Goal: Contribute content: Contribute content

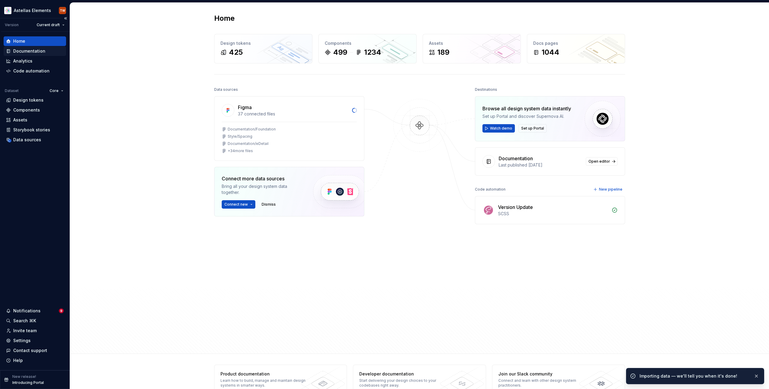
click at [32, 51] on div "Documentation" at bounding box center [29, 51] width 32 height 6
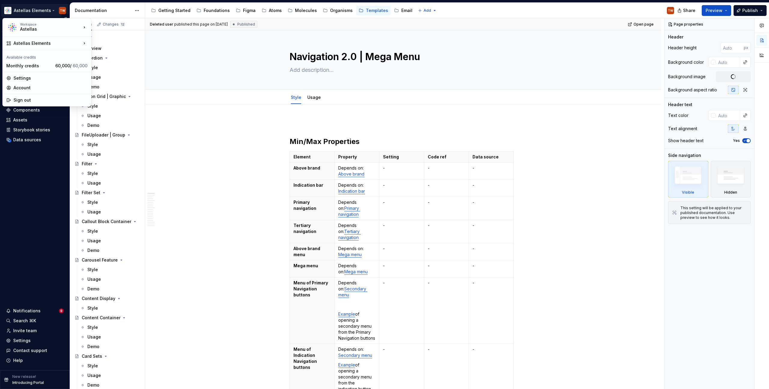
click at [40, 11] on html "Astellas Elements TW Version Current draft Home Documentation Analytics Code au…" at bounding box center [384, 194] width 769 height 389
click at [117, 74] on div "SN Structure test" at bounding box center [127, 75] width 52 height 6
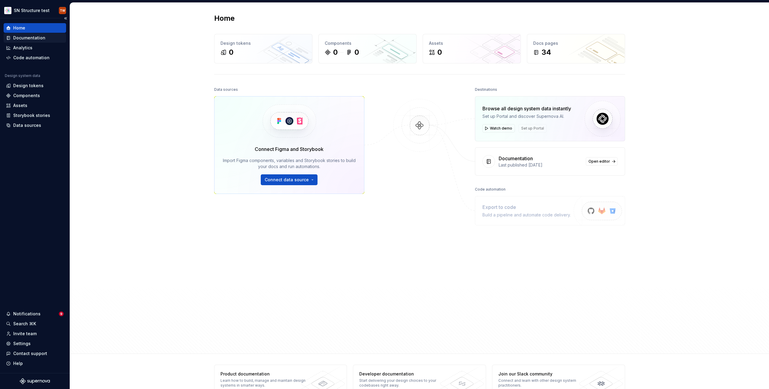
click at [28, 37] on div "Documentation" at bounding box center [29, 38] width 32 height 6
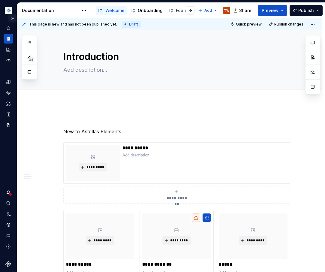
click at [12, 17] on button "Expand sidebar" at bounding box center [12, 18] width 8 height 8
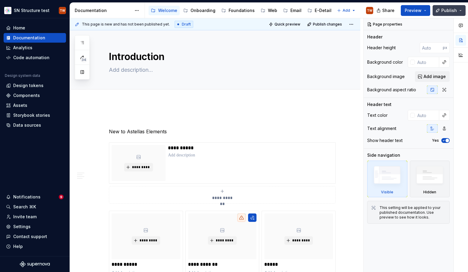
click at [462, 11] on button "Publish" at bounding box center [449, 10] width 33 height 11
click at [414, 6] on button "Preview" at bounding box center [415, 10] width 29 height 11
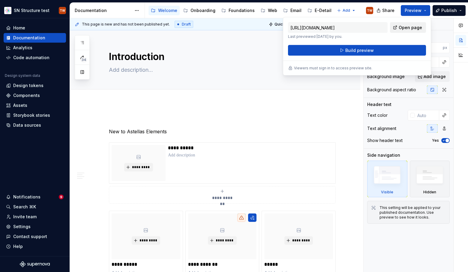
click at [416, 26] on span "Open page" at bounding box center [410, 28] width 23 height 6
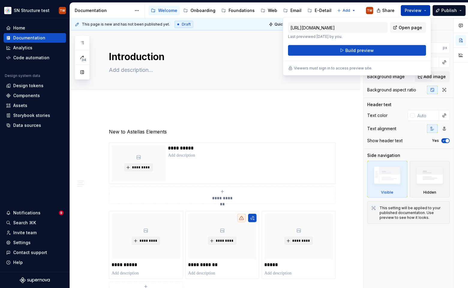
click at [420, 12] on span "Preview" at bounding box center [413, 11] width 17 height 6
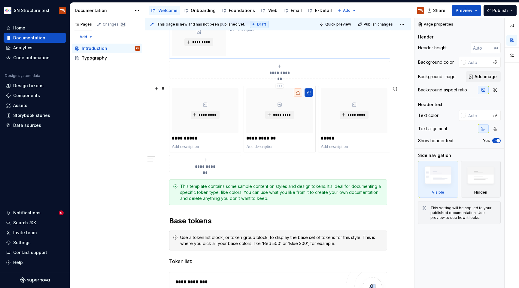
scroll to position [126, 0]
click at [233, 14] on div "Foundations" at bounding box center [238, 11] width 38 height 10
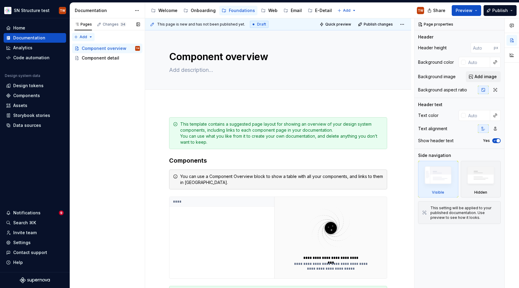
type textarea "*"
click at [83, 37] on div "Pages Changes 34 Add Accessibility guide for tree Page tree. Navigate the tree …" at bounding box center [107, 153] width 75 height 270
click at [91, 58] on div "New group" at bounding box center [102, 58] width 39 height 6
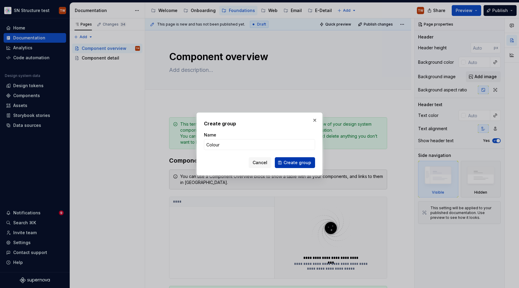
type input "Colour"
click at [296, 168] on div "Cancel Create group" at bounding box center [259, 162] width 111 height 11
click at [290, 165] on span "Create group" at bounding box center [297, 162] width 28 height 6
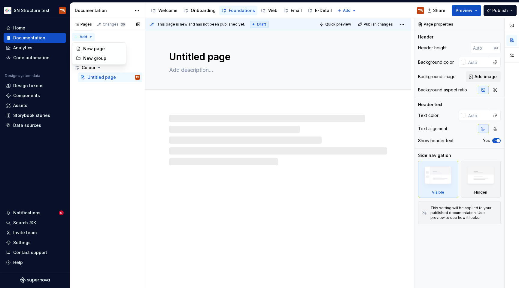
click at [87, 37] on div "Pages Changes 35 Add Accessibility guide for tree Page tree. Navigate the tree …" at bounding box center [107, 153] width 75 height 270
type textarea "*"
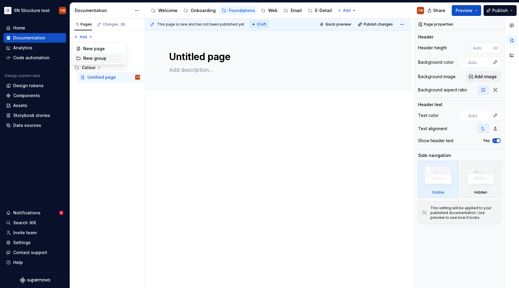
click at [97, 56] on div "New group" at bounding box center [102, 58] width 39 height 6
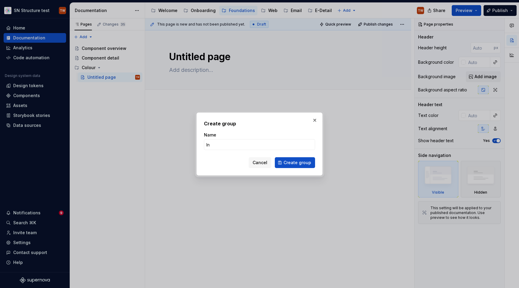
type input "I"
type input "Astellas US"
click button "Create group" at bounding box center [295, 162] width 40 height 11
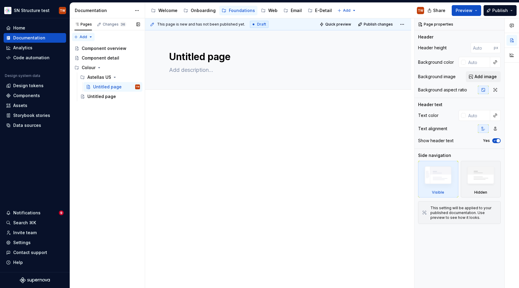
click at [86, 35] on div "Pages Changes 36 Add Accessibility guide for tree Page tree. Navigate the tree …" at bounding box center [107, 153] width 75 height 270
click at [92, 48] on div "New page" at bounding box center [102, 49] width 39 height 6
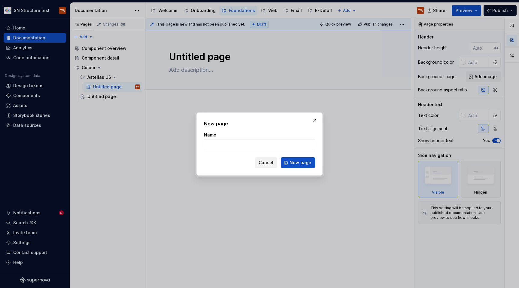
click at [269, 163] on span "Cancel" at bounding box center [266, 162] width 15 height 6
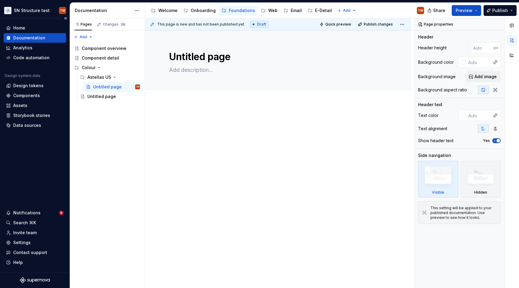
type textarea "*"
click at [83, 34] on div "Pages Changes 36 Add Accessibility guide for tree Page tree. Navigate the tree …" at bounding box center [107, 153] width 75 height 270
click at [101, 58] on div "New group" at bounding box center [102, 58] width 39 height 6
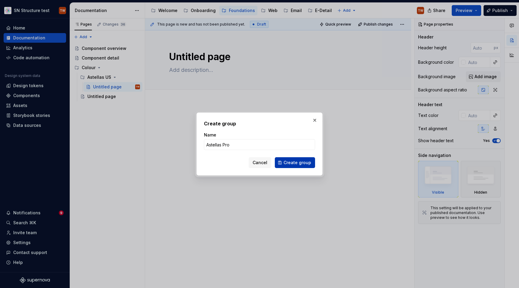
type input "Astellas Pro"
click at [296, 165] on span "Create group" at bounding box center [297, 162] width 28 height 6
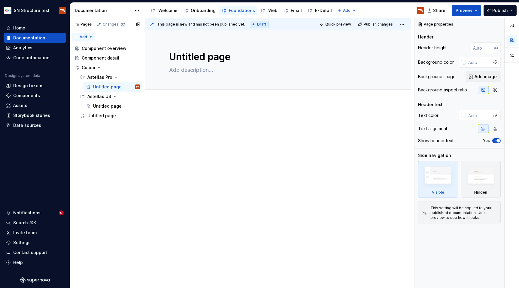
type textarea "*"
click at [85, 35] on div "Pages Changes 37 Add Accessibility guide for tree Page tree. Navigate the tree …" at bounding box center [107, 153] width 75 height 270
click at [92, 58] on div "New group" at bounding box center [102, 58] width 39 height 6
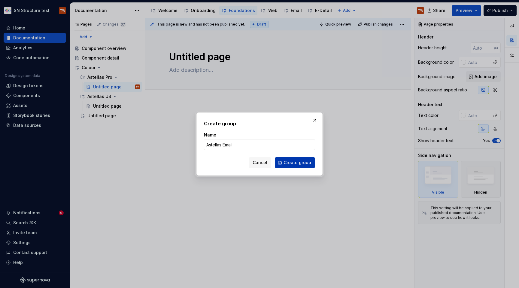
type input "Astellas Email"
click at [295, 161] on span "Create group" at bounding box center [297, 162] width 28 height 6
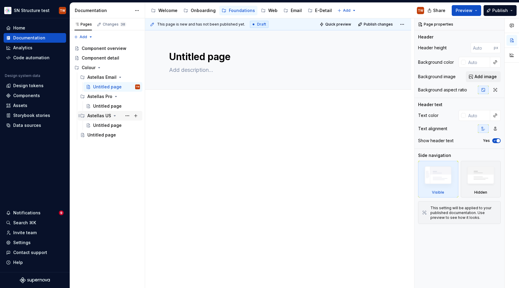
click at [113, 115] on icon "Page tree" at bounding box center [114, 115] width 5 height 5
click at [114, 94] on div "Astellas Pro" at bounding box center [113, 96] width 53 height 8
click at [120, 77] on icon "Page tree" at bounding box center [119, 77] width 5 height 5
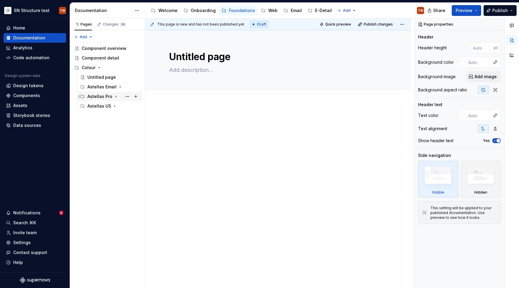
click at [102, 97] on div "Astellas Pro" at bounding box center [99, 96] width 25 height 6
click at [98, 80] on div "Untitled page" at bounding box center [101, 77] width 29 height 6
click at [212, 52] on textarea "Untitled page" at bounding box center [277, 57] width 218 height 14
type textarea "*"
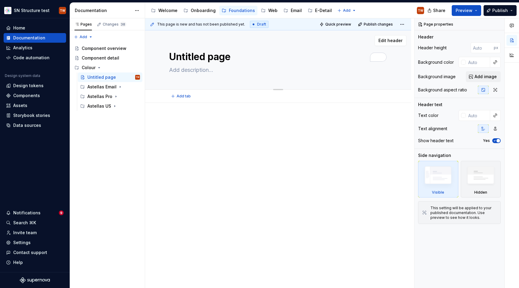
type textarea "I"
type textarea "*"
type textarea "Int"
type textarea "*"
type textarea "Intr"
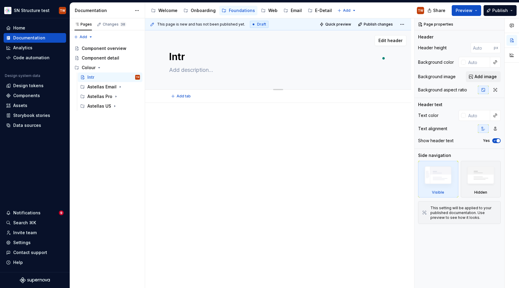
type textarea "*"
type textarea "Intro"
type textarea "*"
type textarea "Introd"
type textarea "*"
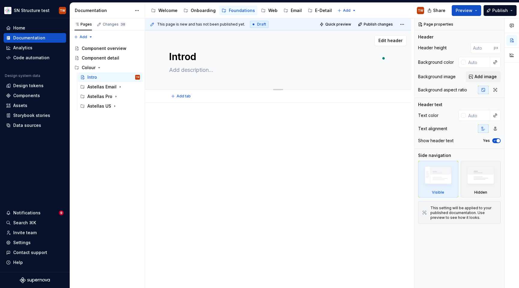
type textarea "Introdu"
type textarea "*"
type textarea "Introduc"
type textarea "*"
type textarea "Introduct"
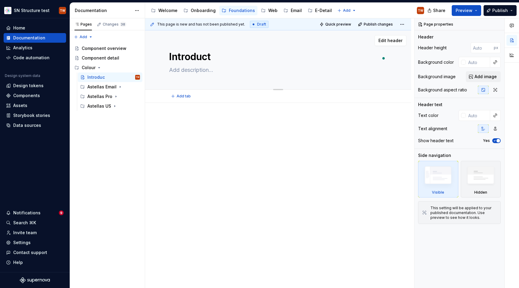
type textarea "*"
type textarea "Introducti"
type textarea "*"
type textarea "Introductio"
type textarea "*"
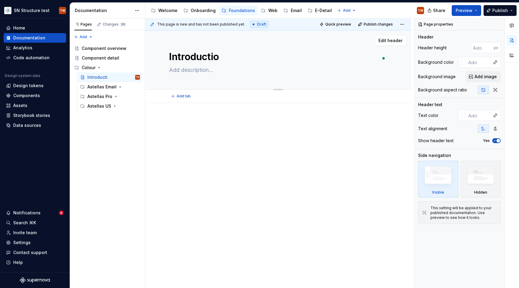
type textarea "Introduction"
type textarea "*"
type textarea "Introduction"
click at [259, 138] on div at bounding box center [278, 128] width 218 height 23
click at [138, 68] on button "Page tree" at bounding box center [136, 67] width 8 height 8
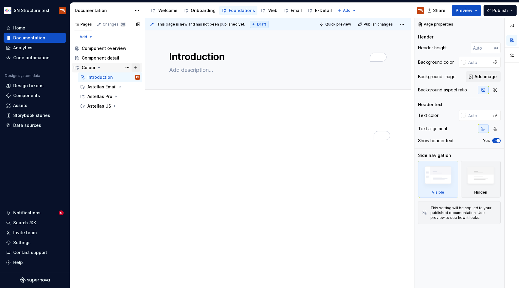
type textarea "*"
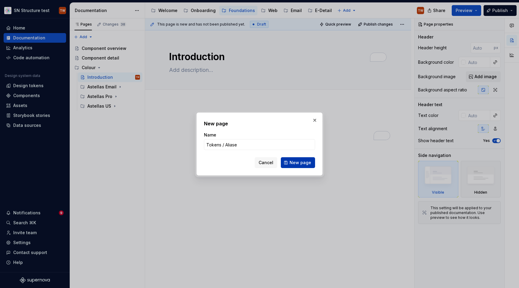
type input "Tokens / Aliase"
click at [295, 162] on span "New page" at bounding box center [300, 162] width 22 height 6
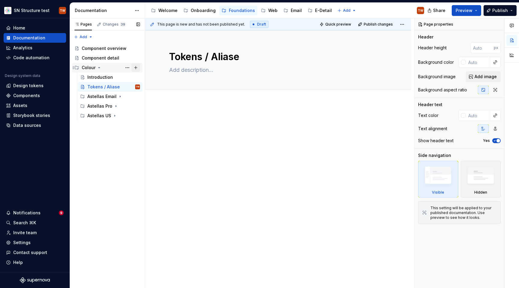
click at [136, 68] on button "Page tree" at bounding box center [136, 67] width 8 height 8
type textarea "*"
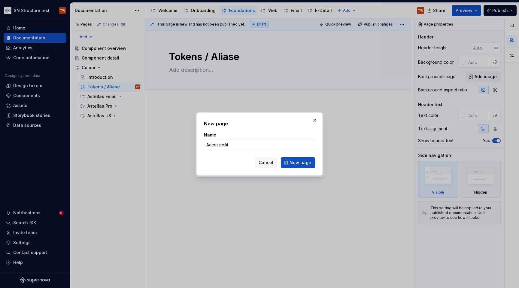
type input "Accessibility"
click button "New page" at bounding box center [298, 162] width 34 height 11
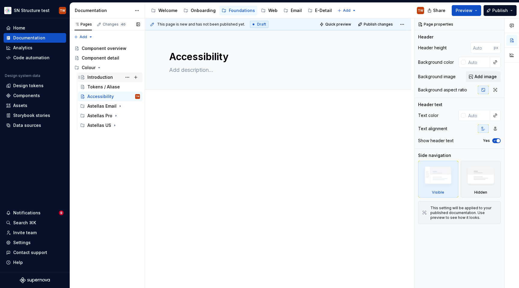
click at [98, 76] on div "Introduction" at bounding box center [100, 77] width 26 height 6
type textarea "*"
click at [183, 128] on div "To enrich screen reader interactions, please activate Accessibility in Grammarl…" at bounding box center [278, 128] width 218 height 23
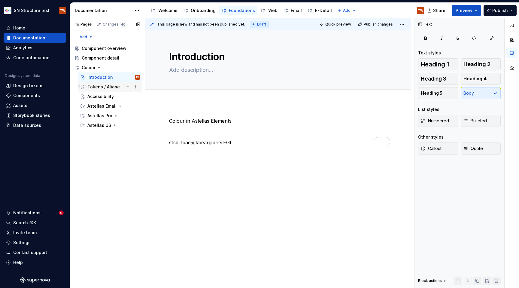
click at [108, 88] on div "Tokens / Aliase" at bounding box center [103, 87] width 32 height 6
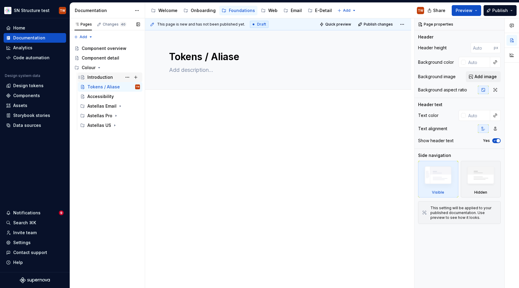
click at [105, 77] on div "Introduction" at bounding box center [100, 77] width 26 height 6
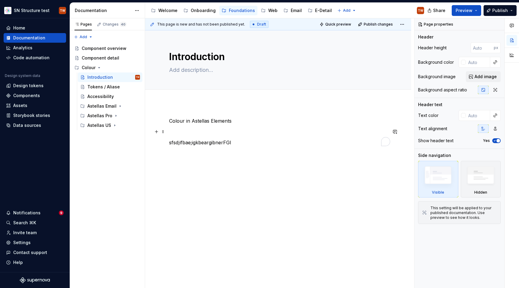
type textarea "*"
click at [208, 129] on p "To enrich screen reader interactions, please activate Accessibility in Grammarl…" at bounding box center [278, 131] width 218 height 7
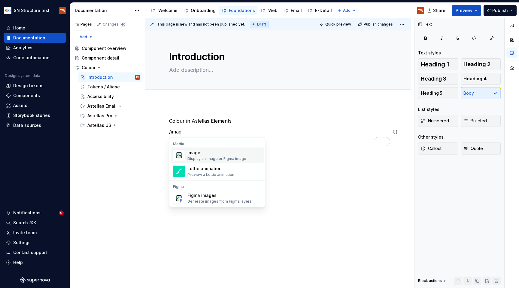
click at [198, 157] on div "Display an image or Figma image" at bounding box center [216, 158] width 59 height 5
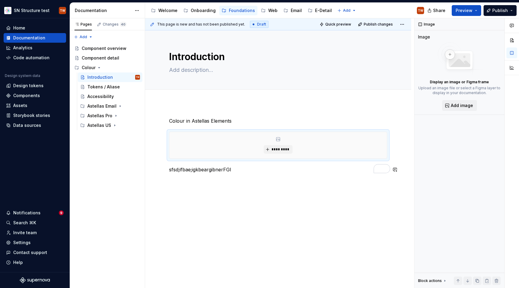
click at [292, 194] on div "Colour in Astellas Elements ********* sfsd;ifbae;igkbeargibnerFGI" at bounding box center [278, 185] width 266 height 164
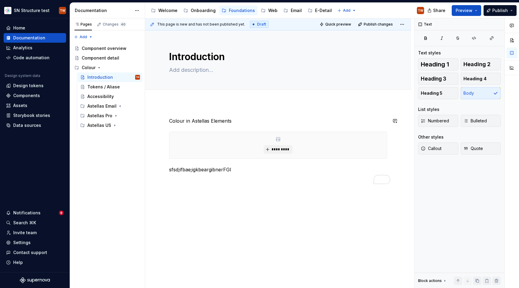
click at [243, 116] on div "Colour in Astellas Elements ********* sfsd;ifbae;igkbeargibnerFGI" at bounding box center [278, 190] width 266 height 174
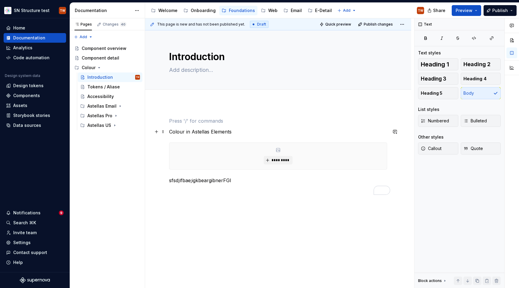
click at [238, 131] on p "Colour in Astellas Elements" at bounding box center [278, 131] width 218 height 7
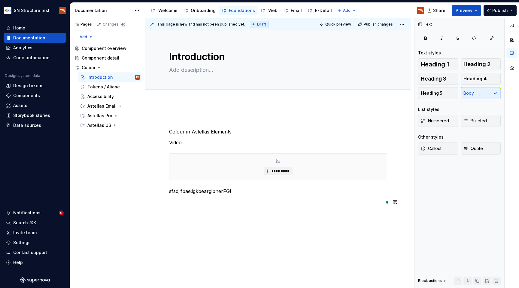
click at [336, 250] on div "Colour in Astellas Elements Video ********* sfsd;ifbae;igkbeargibnerFGI" at bounding box center [278, 201] width 266 height 196
click at [200, 129] on p "Colour in Astellas Elements" at bounding box center [278, 131] width 218 height 7
click at [201, 120] on div at bounding box center [201, 120] width 0 height 11
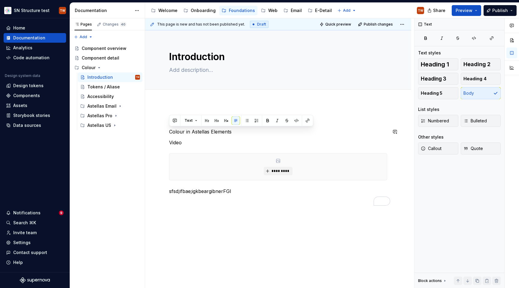
click at [198, 129] on p "Colour in Astellas Elements" at bounding box center [278, 131] width 218 height 7
click at [208, 120] on button "button" at bounding box center [207, 120] width 8 height 8
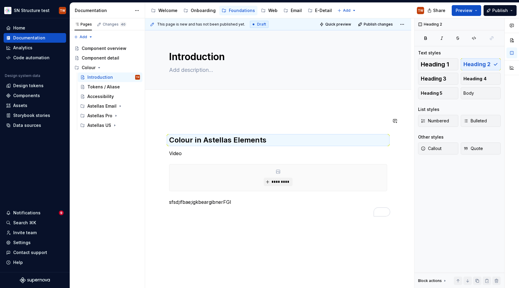
click at [195, 111] on div "Colour in Astellas Elements Video ********* sfsd;ifbae;igkbeargibnerFGI" at bounding box center [278, 206] width 266 height 207
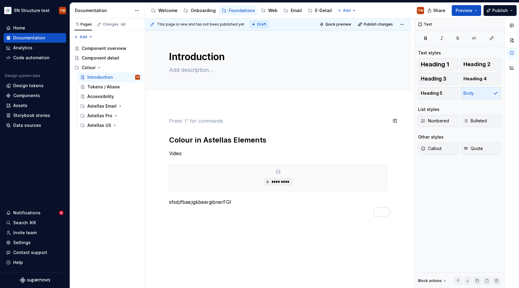
click at [195, 111] on div "Colour in Astellas Elements Video ********* sfsd;ifbae;igkbeargibnerFGI" at bounding box center [278, 206] width 266 height 207
click at [96, 102] on div "Astellas US" at bounding box center [113, 106] width 53 height 8
click at [104, 86] on div "Tokens / Aliase" at bounding box center [103, 87] width 32 height 6
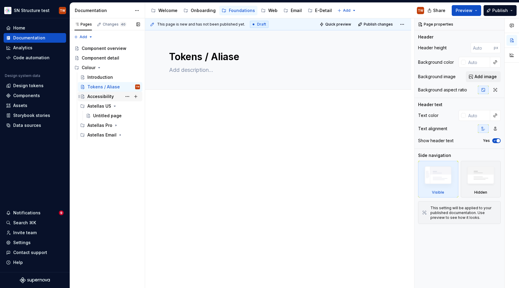
click at [101, 100] on div "Accessibility" at bounding box center [113, 96] width 53 height 8
click at [102, 87] on div "Tokens / Aliase" at bounding box center [103, 87] width 32 height 6
type textarea "*"
click at [185, 114] on div at bounding box center [278, 168] width 266 height 131
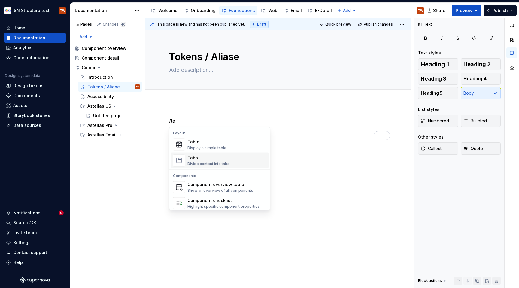
click at [196, 158] on div "Tabs" at bounding box center [208, 158] width 42 height 6
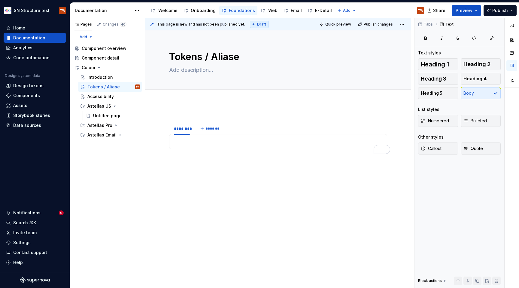
click at [223, 201] on div "******** *******" at bounding box center [278, 175] width 266 height 144
click at [188, 105] on div "******** *******" at bounding box center [278, 180] width 266 height 154
click at [183, 133] on html "SN Structure test TW Home Documentation Analytics Code automation Design system…" at bounding box center [259, 144] width 519 height 288
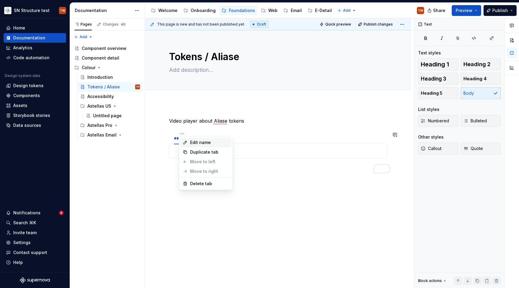
click at [193, 144] on div "Edit name" at bounding box center [209, 142] width 39 height 6
type input "**********"
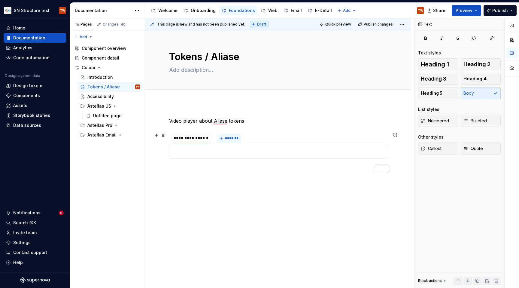
click at [229, 135] on button "*******" at bounding box center [229, 138] width 24 height 8
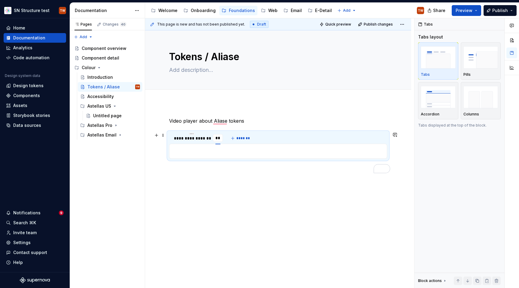
type input "*"
type input "**********"
click at [261, 136] on span "*******" at bounding box center [265, 138] width 14 height 5
type input "**********"
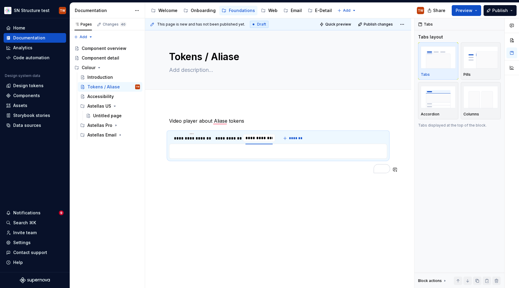
click at [270, 194] on div "**********" at bounding box center [278, 185] width 266 height 164
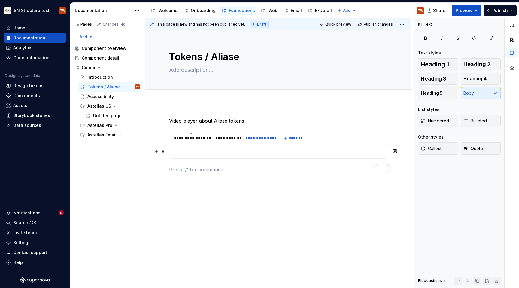
click at [206, 150] on p "To enrich screen reader interactions, please activate Accessibility in Grammarl…" at bounding box center [278, 150] width 210 height 7
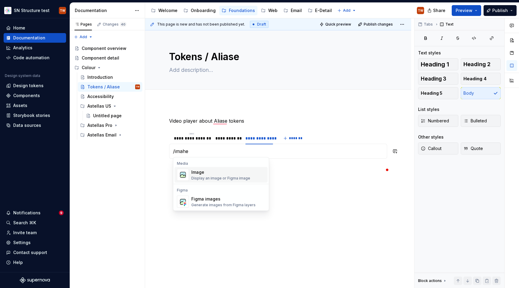
click at [204, 171] on div "Image" at bounding box center [220, 172] width 59 height 6
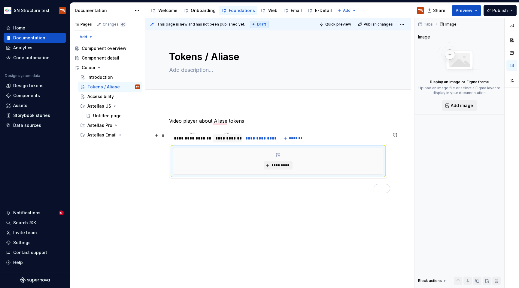
click at [226, 137] on div "**********" at bounding box center [227, 138] width 24 height 6
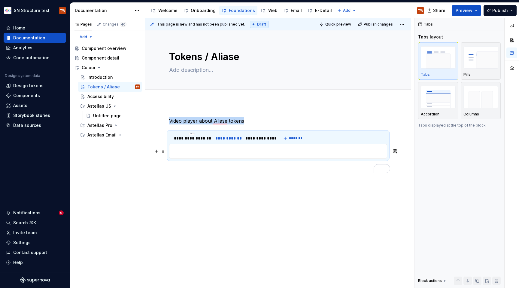
click at [217, 153] on p "To enrich screen reader interactions, please activate Accessibility in Grammarl…" at bounding box center [278, 150] width 210 height 7
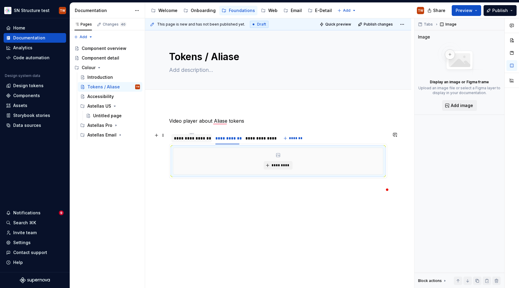
click at [197, 139] on div "**********" at bounding box center [191, 138] width 35 height 6
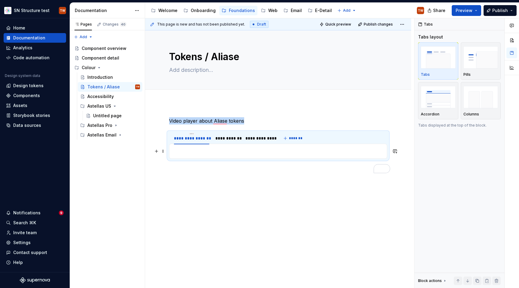
click at [205, 153] on p "To enrich screen reader interactions, please activate Accessibility in Grammarl…" at bounding box center [278, 150] width 210 height 7
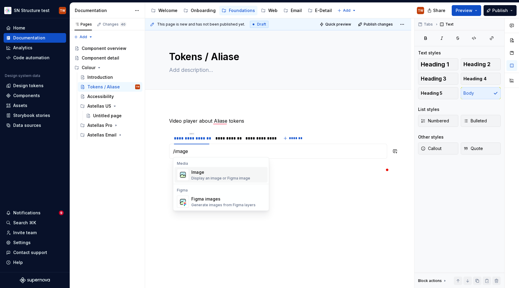
click at [213, 178] on div "Display an image or Figma image" at bounding box center [220, 178] width 59 height 5
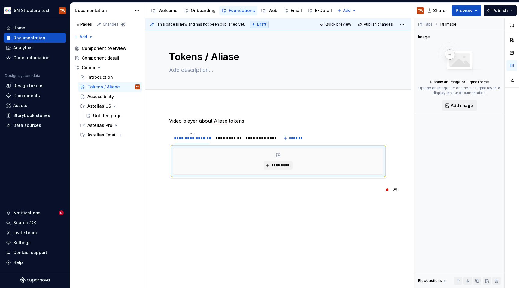
click at [249, 205] on div "**********" at bounding box center [278, 194] width 266 height 183
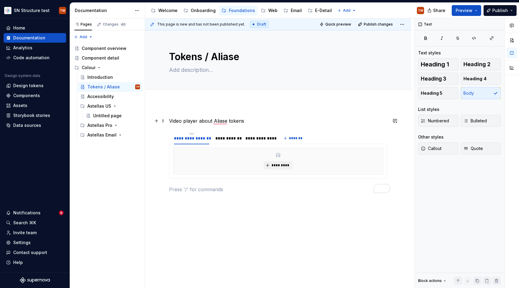
click at [226, 122] on p "Video player about Aliase tokens" at bounding box center [278, 120] width 218 height 7
click at [476, 14] on button "Preview" at bounding box center [466, 10] width 29 height 11
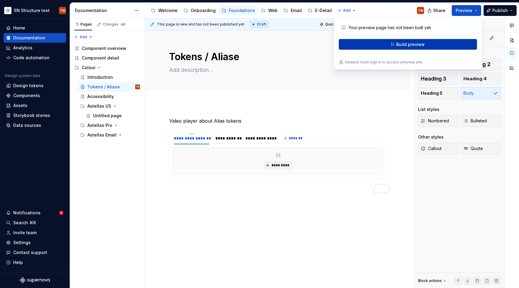
click at [427, 45] on button "Build preview" at bounding box center [408, 44] width 138 height 11
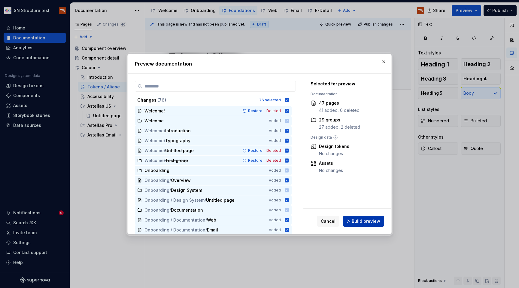
click at [366, 216] on button "Build preview" at bounding box center [363, 221] width 41 height 11
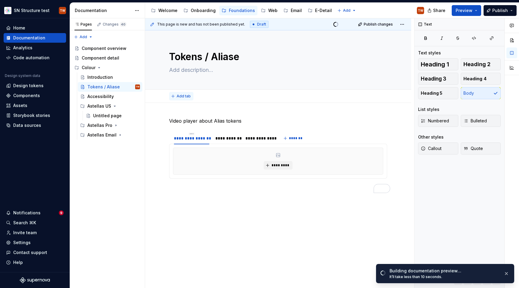
click at [188, 98] on button "Add tab" at bounding box center [181, 96] width 24 height 8
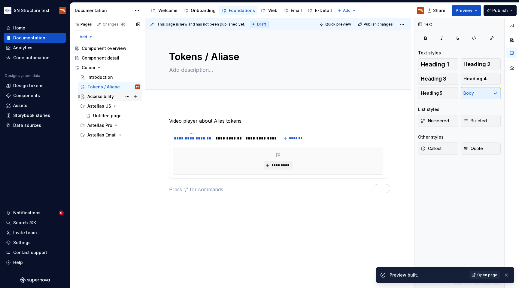
click at [102, 99] on div "Accessibility" at bounding box center [100, 96] width 26 height 6
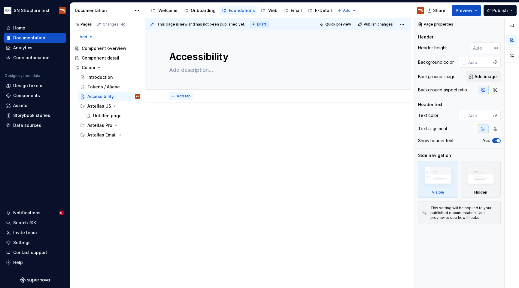
type textarea "*"
click at [177, 95] on span "Add tab" at bounding box center [184, 96] width 14 height 5
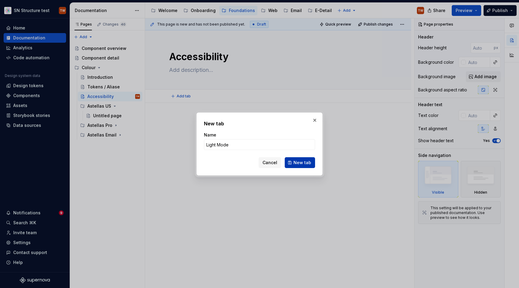
type input "Light Mode"
click at [295, 163] on span "New tab" at bounding box center [302, 162] width 18 height 6
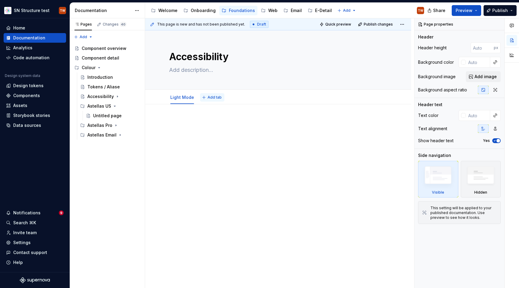
click at [208, 97] on span "Add tab" at bounding box center [215, 97] width 14 height 5
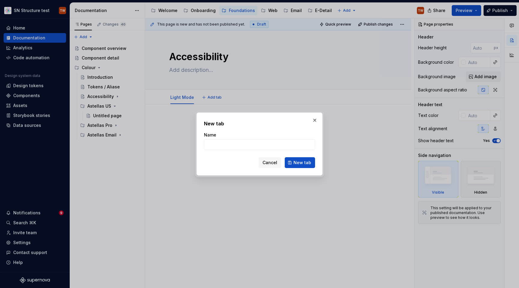
type textarea "*"
type input "Dark Mode"
click at [295, 167] on button "New tab" at bounding box center [300, 162] width 30 height 11
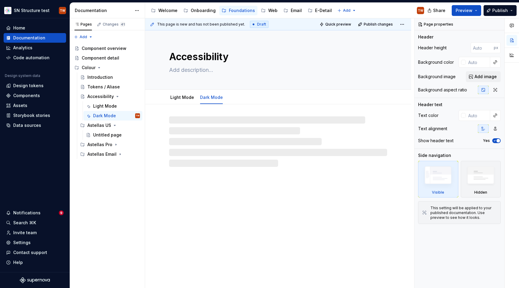
click at [210, 206] on div "Accessibility Light Mode Dark Mode" at bounding box center [278, 159] width 266 height 258
click at [108, 87] on div "Tokens / Aliase" at bounding box center [103, 87] width 32 height 6
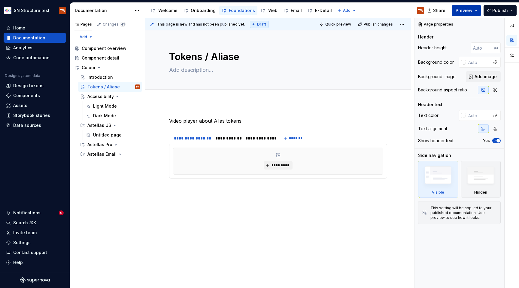
click at [468, 11] on span "Preview" at bounding box center [464, 11] width 17 height 6
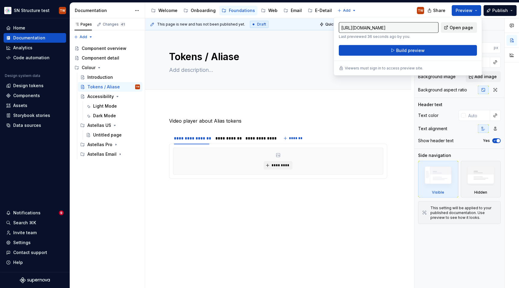
click at [456, 28] on span "Open page" at bounding box center [461, 28] width 23 height 6
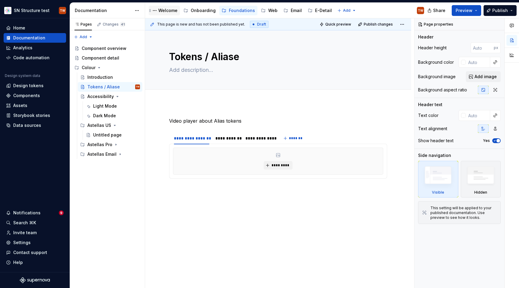
click at [165, 13] on div "Welcome" at bounding box center [167, 11] width 19 height 6
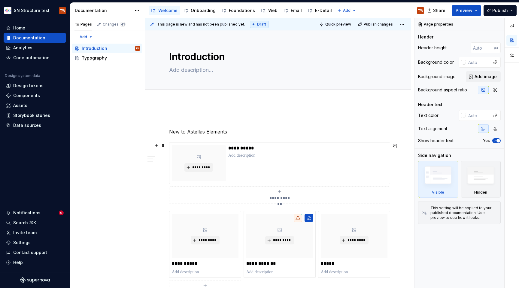
click at [208, 199] on div "**********" at bounding box center [280, 195] width 216 height 12
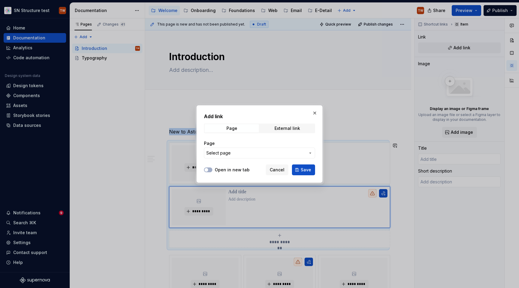
type textarea "*"
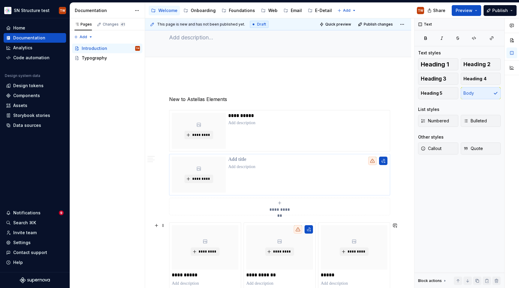
scroll to position [32, 0]
click at [156, 111] on button "button" at bounding box center [156, 113] width 8 height 8
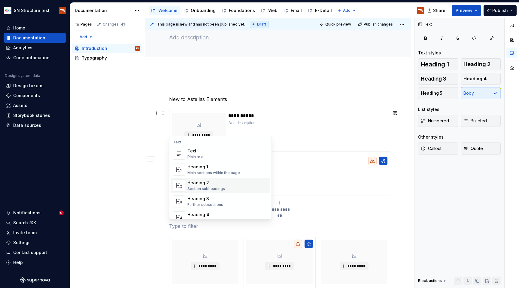
click at [196, 185] on div "Heading 2" at bounding box center [206, 183] width 38 height 6
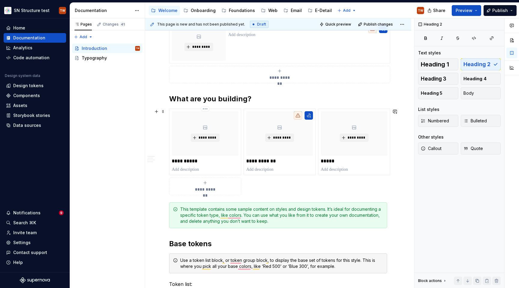
scroll to position [192, 0]
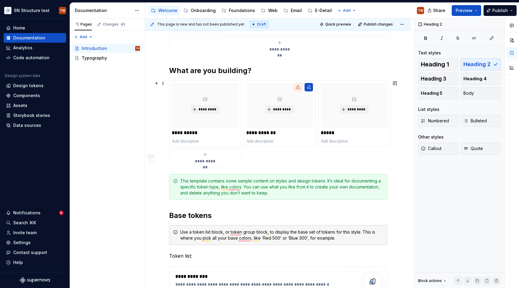
click at [294, 71] on h2 "What are you building?" at bounding box center [278, 71] width 218 height 10
click at [461, 16] on div "Share Preview Publish" at bounding box center [474, 10] width 90 height 15
click at [465, 10] on span "Preview" at bounding box center [464, 11] width 17 height 6
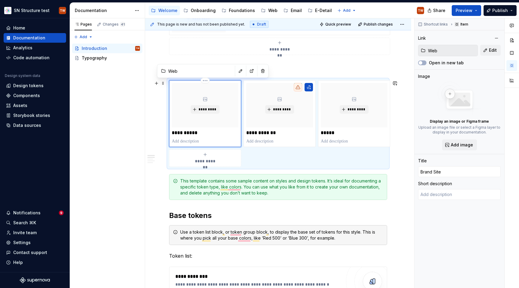
click at [225, 87] on div "*********" at bounding box center [205, 105] width 67 height 44
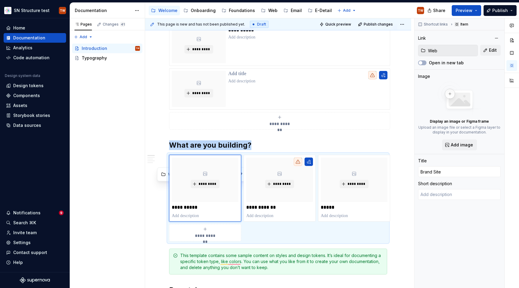
scroll to position [18, 0]
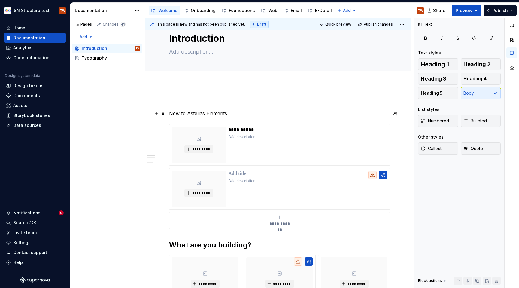
click at [198, 112] on p "New to Astellas Elements" at bounding box center [278, 113] width 218 height 7
click at [189, 112] on p "New to Astellas Elements" at bounding box center [278, 113] width 218 height 7
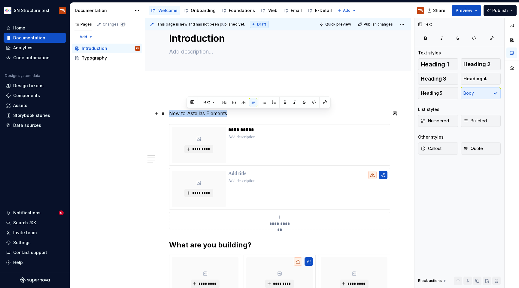
click at [189, 112] on p "New to Astellas Elements" at bounding box center [278, 113] width 218 height 7
click at [205, 99] on button "button" at bounding box center [207, 102] width 8 height 8
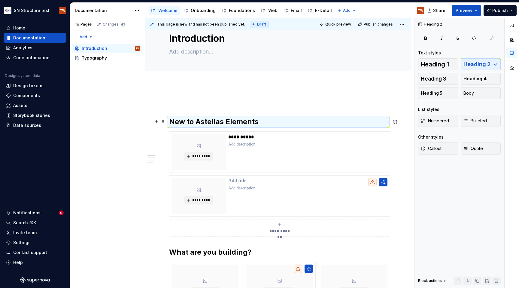
click at [270, 120] on h2 "New to Astellas Elements" at bounding box center [278, 122] width 218 height 10
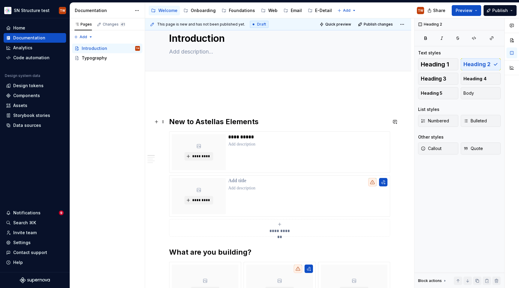
click at [270, 120] on h2 "New to Astellas Elements" at bounding box center [278, 122] width 218 height 10
click at [473, 8] on button "Preview" at bounding box center [466, 10] width 29 height 11
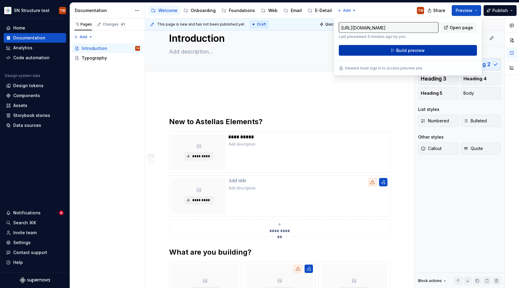
click at [436, 51] on button "Build preview" at bounding box center [408, 50] width 138 height 11
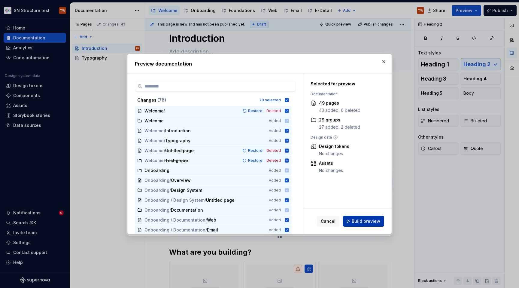
click at [361, 223] on span "Build preview" at bounding box center [366, 221] width 29 height 6
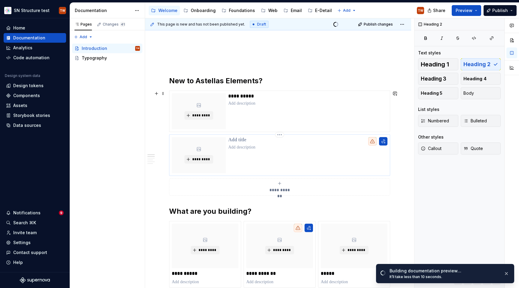
scroll to position [59, 0]
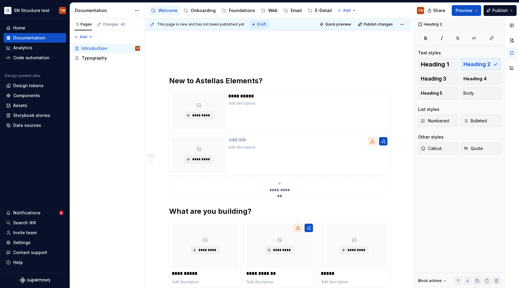
type textarea "*"
